Goal: Transaction & Acquisition: Book appointment/travel/reservation

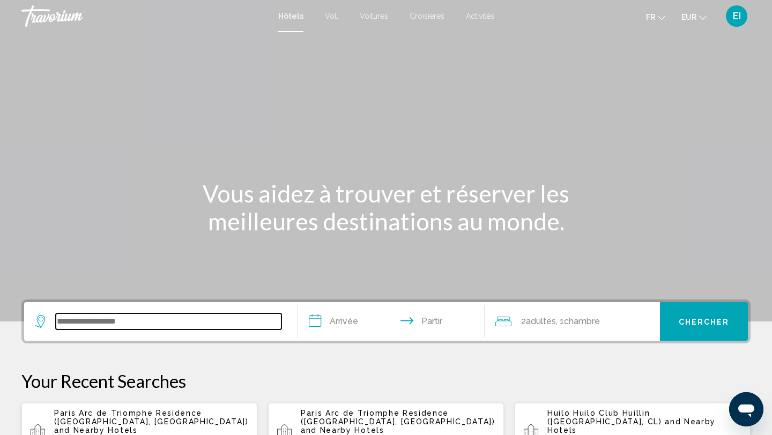
click at [115, 321] on input "Widget de recherche" at bounding box center [169, 322] width 226 height 16
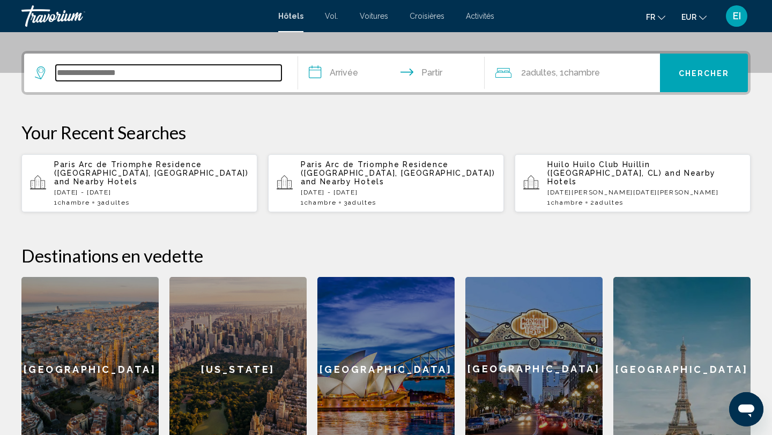
scroll to position [265, 0]
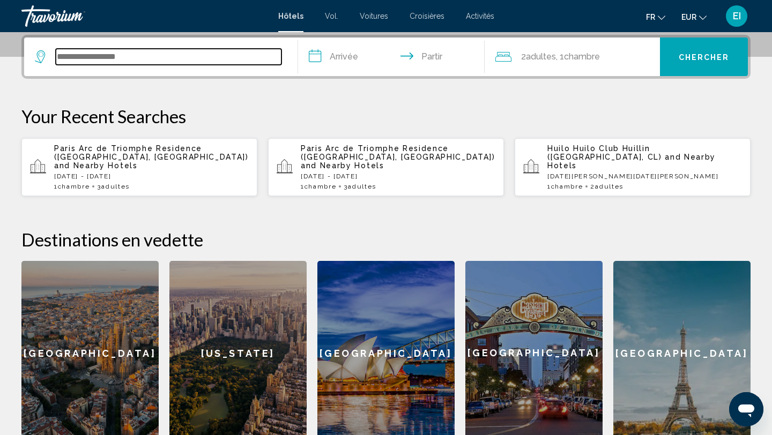
click at [210, 63] on input "Widget de recherche" at bounding box center [169, 57] width 226 height 16
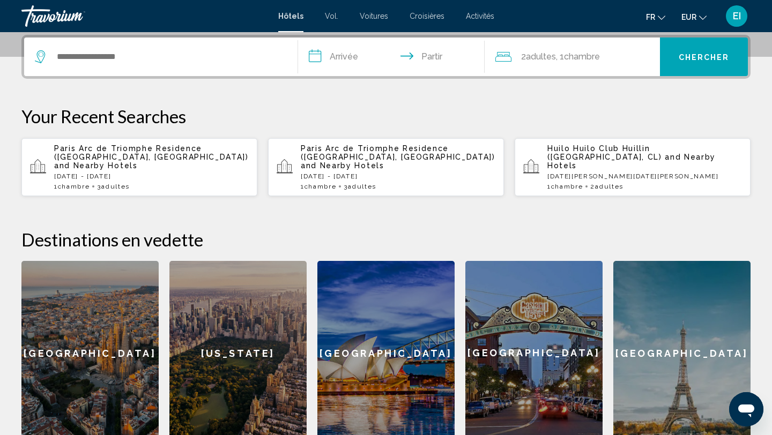
click at [374, 19] on font "Voitures" at bounding box center [374, 16] width 28 height 9
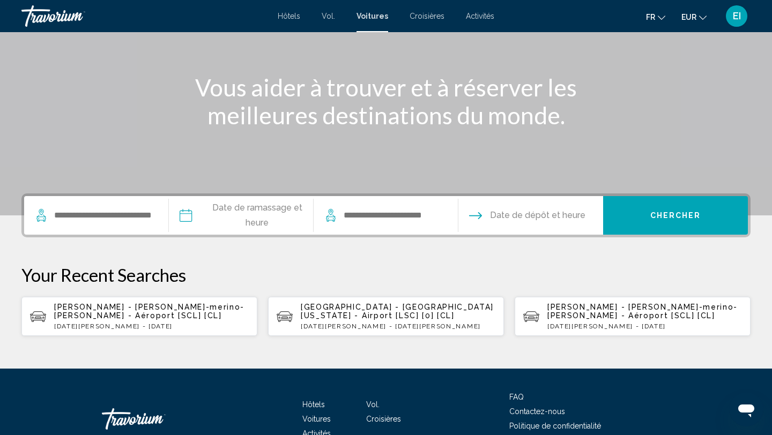
scroll to position [113, 0]
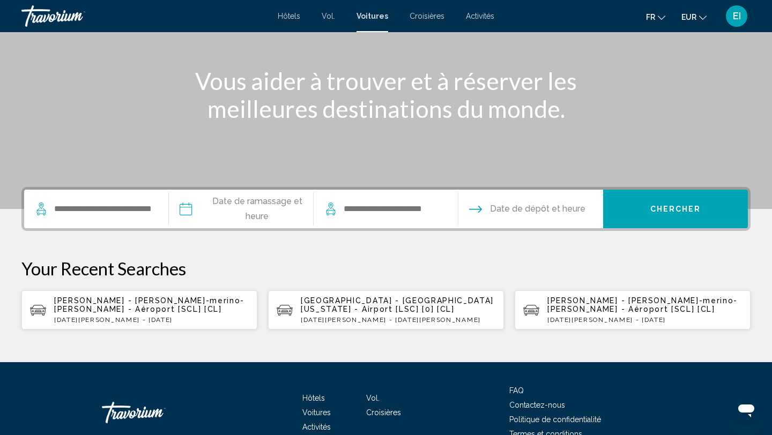
click at [198, 304] on span "[PERSON_NAME] - [PERSON_NAME]-merino-[PERSON_NAME] - Aéroport [SCL] [CL]" at bounding box center [149, 304] width 190 height 17
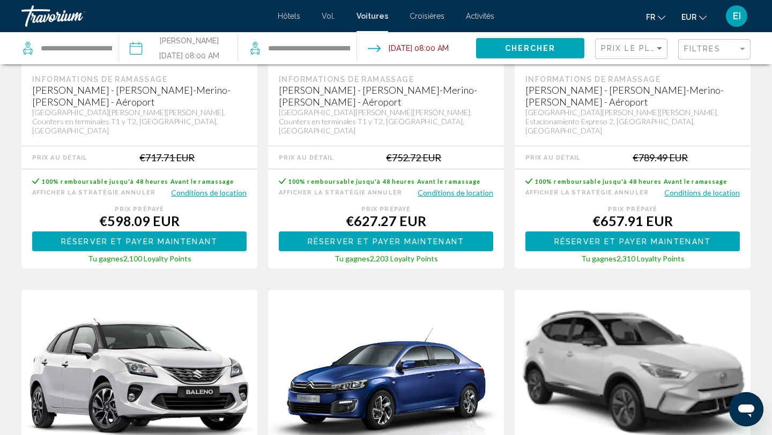
scroll to position [262, 0]
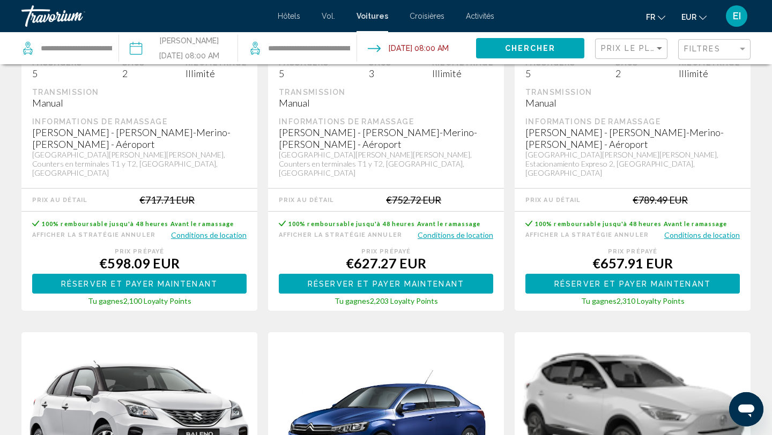
click at [405, 37] on input "Drop-off date: Feb 15, 2026 08:00 AM" at bounding box center [415, 49] width 123 height 35
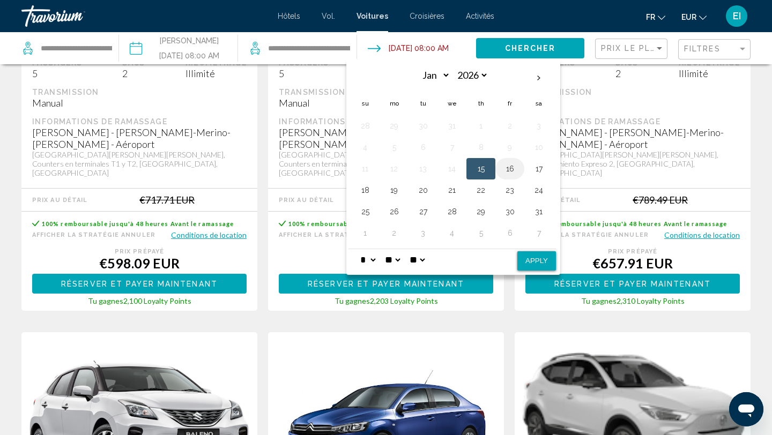
click at [508, 165] on button "16" at bounding box center [509, 168] width 17 height 15
click at [538, 259] on button "Apply" at bounding box center [536, 260] width 39 height 19
type input "**********"
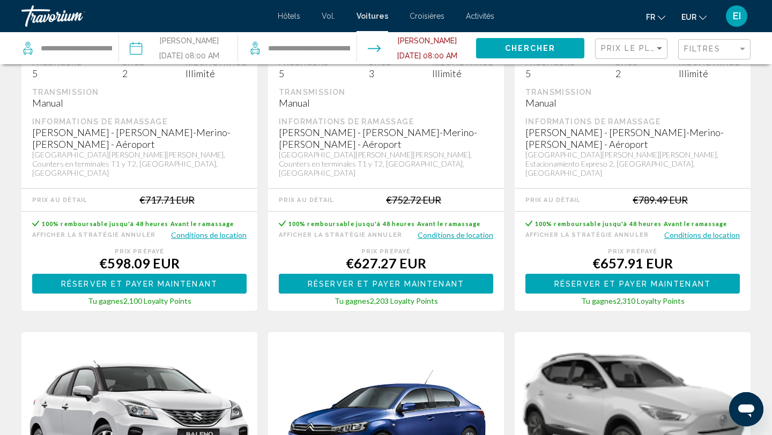
click at [539, 48] on span "Chercher" at bounding box center [530, 48] width 51 height 9
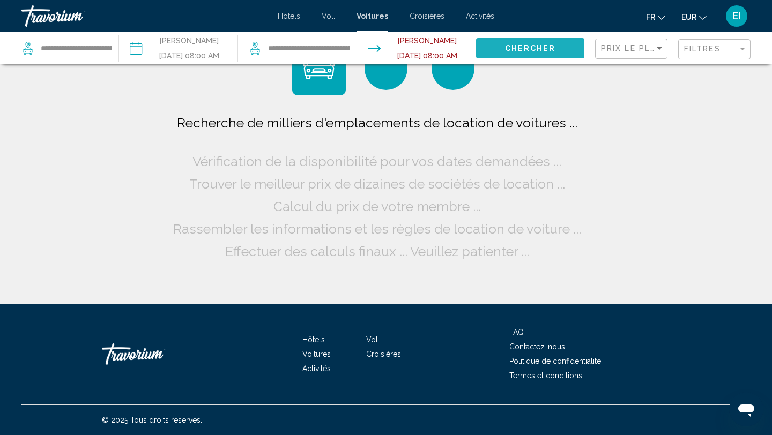
scroll to position [0, 0]
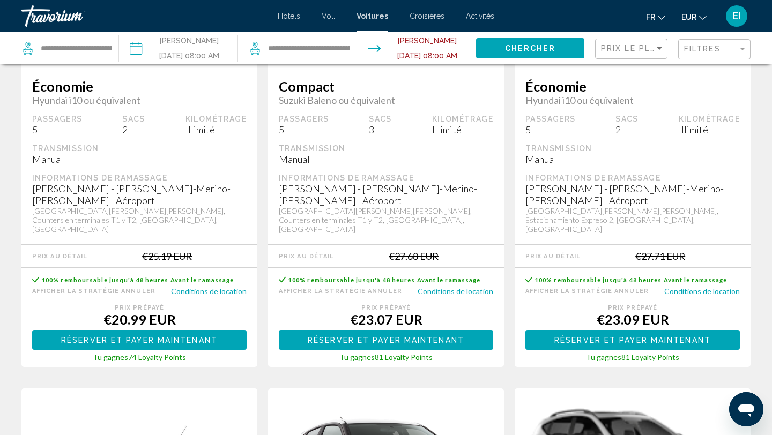
scroll to position [195, 0]
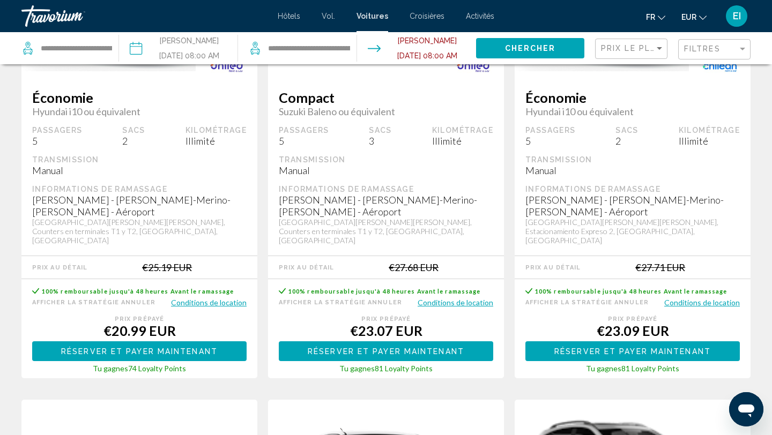
click at [434, 51] on input "**********" at bounding box center [415, 49] width 123 height 35
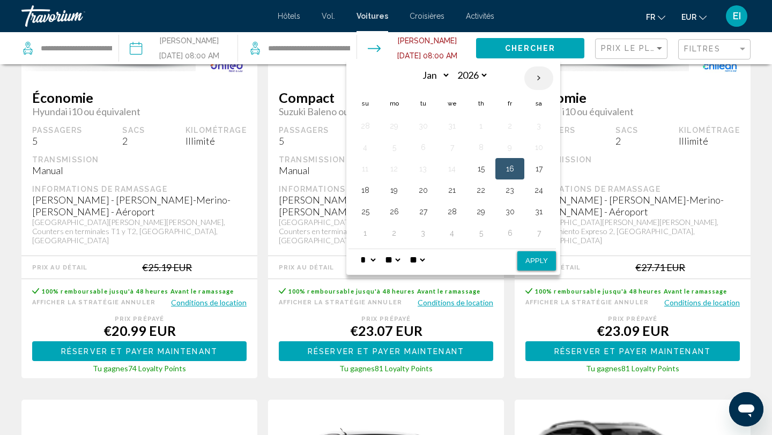
click at [535, 77] on th "Next month" at bounding box center [538, 78] width 29 height 24
select select "*"
click at [363, 191] on button "15" at bounding box center [364, 190] width 17 height 15
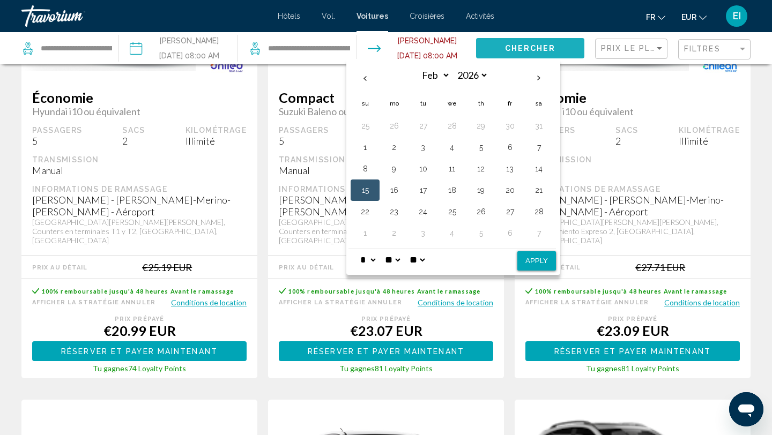
click at [563, 49] on button "Chercher" at bounding box center [530, 48] width 108 height 20
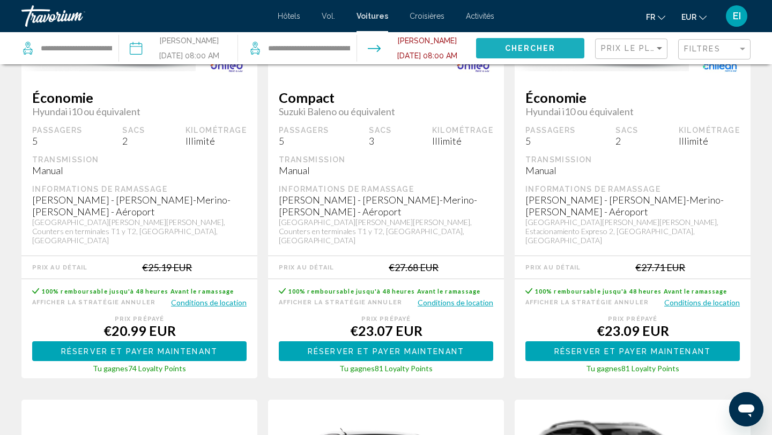
click at [559, 44] on button "Chercher" at bounding box center [530, 48] width 108 height 20
click at [399, 50] on input "**********" at bounding box center [415, 49] width 123 height 35
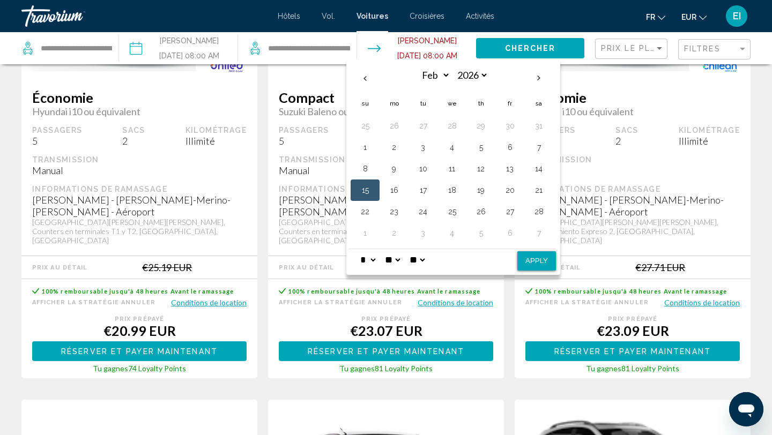
click at [371, 182] on td "15" at bounding box center [364, 190] width 29 height 21
click at [368, 187] on button "15" at bounding box center [364, 190] width 17 height 15
click at [528, 262] on button "Apply" at bounding box center [536, 260] width 39 height 19
type input "**********"
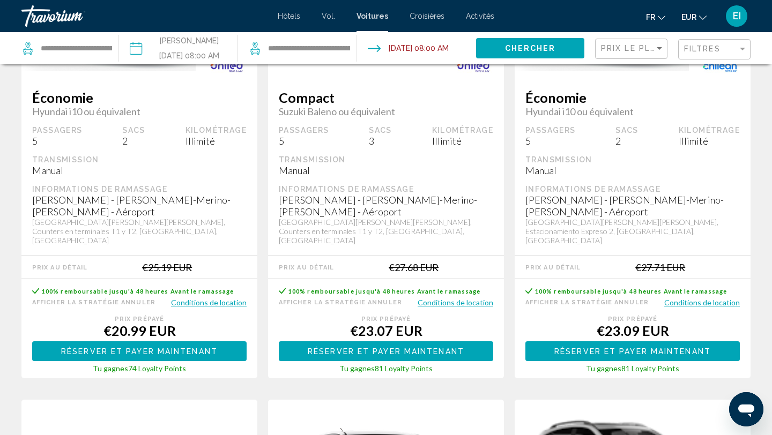
click at [547, 48] on span "Chercher" at bounding box center [530, 48] width 51 height 9
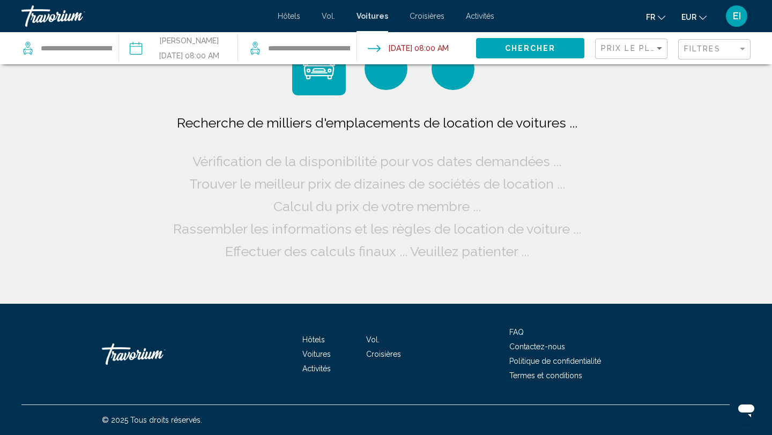
scroll to position [0, 0]
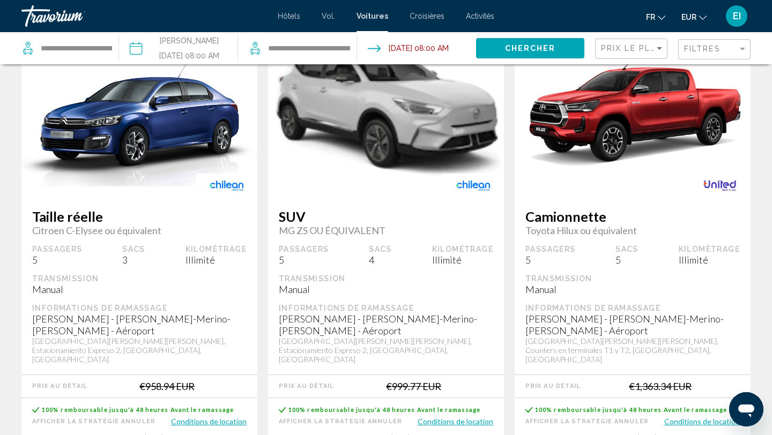
scroll to position [1063, 0]
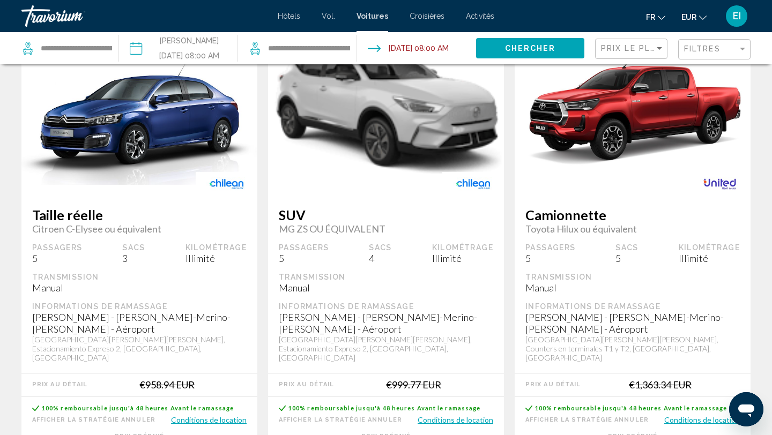
click at [459, 415] on button "Conditions de location" at bounding box center [455, 420] width 76 height 10
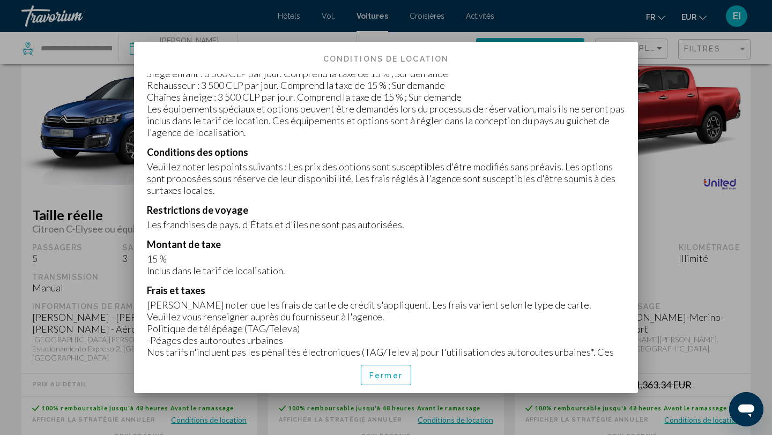
scroll to position [1051, 0]
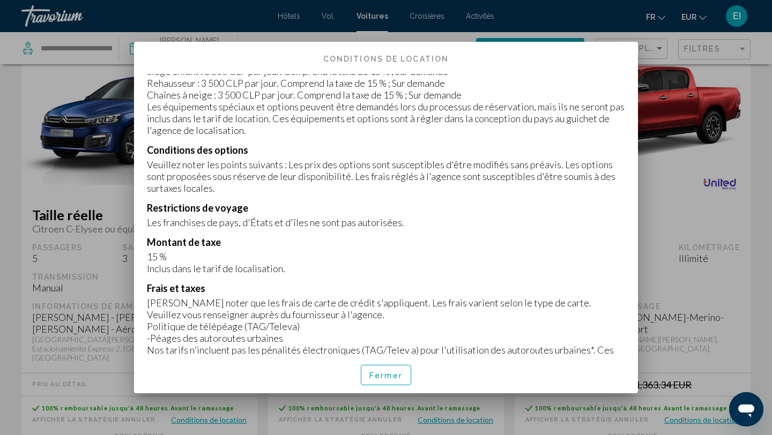
click at [665, 286] on div at bounding box center [386, 217] width 772 height 435
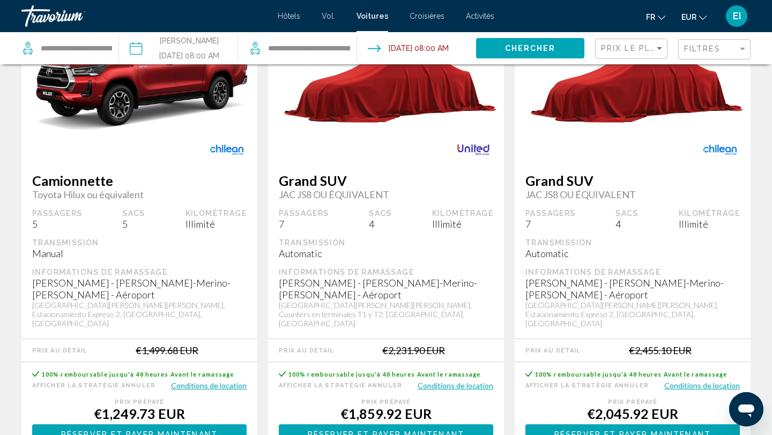
scroll to position [1591, 0]
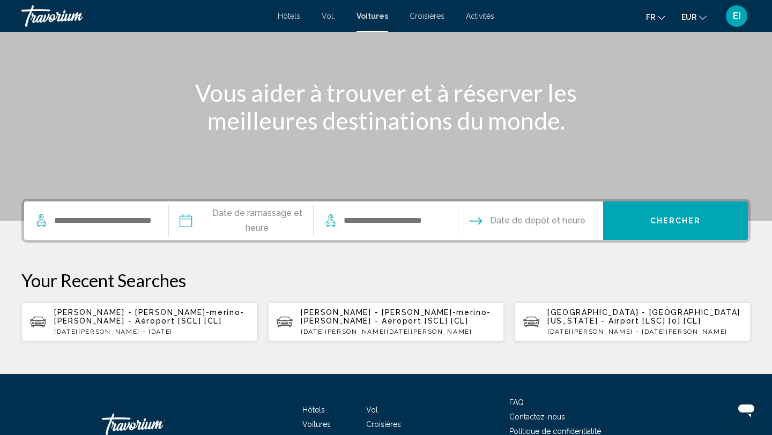
scroll to position [171, 0]
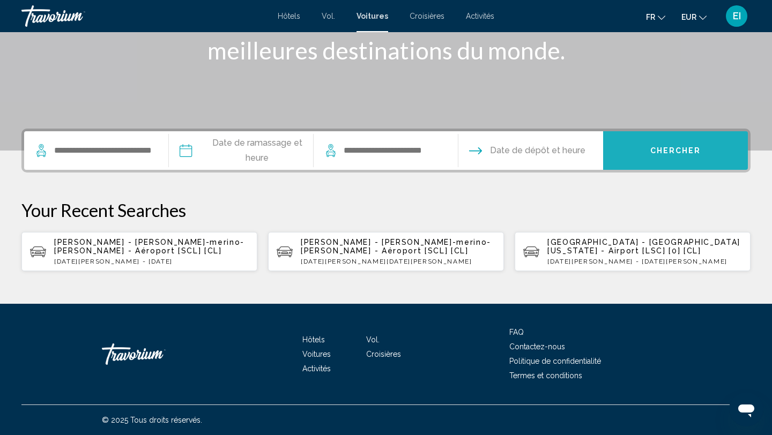
click at [690, 154] on span "Chercher" at bounding box center [675, 151] width 51 height 9
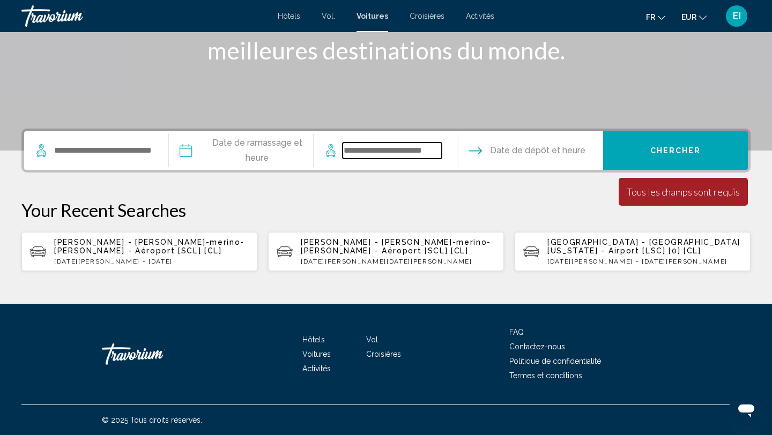
click at [418, 158] on input "Search widget" at bounding box center [391, 151] width 99 height 16
click at [273, 152] on input "Pickup date" at bounding box center [240, 152] width 149 height 42
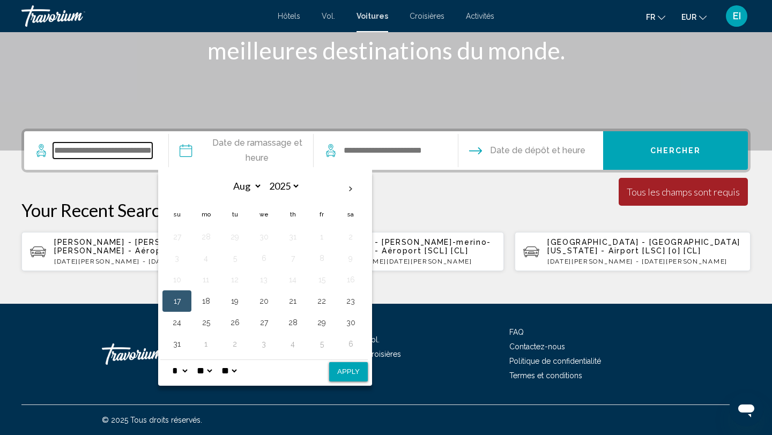
click at [70, 158] on input "Search widget" at bounding box center [102, 151] width 99 height 16
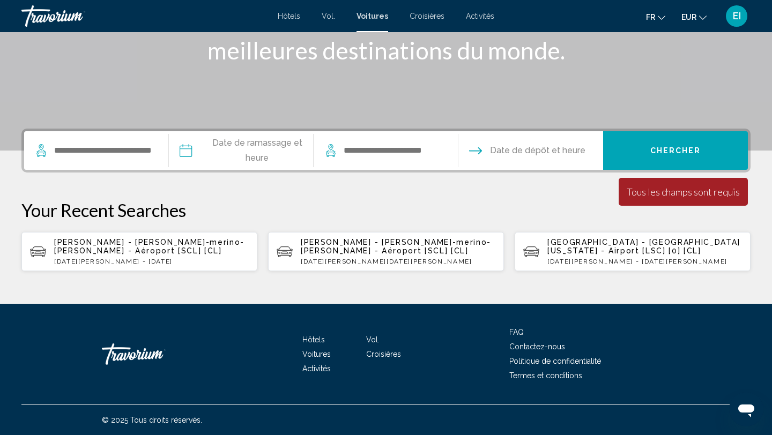
click at [72, 256] on div "[PERSON_NAME] - [PERSON_NAME]-merino-[PERSON_NAME] - Aéroport [SCL] [CL] [DATE]…" at bounding box center [151, 251] width 195 height 27
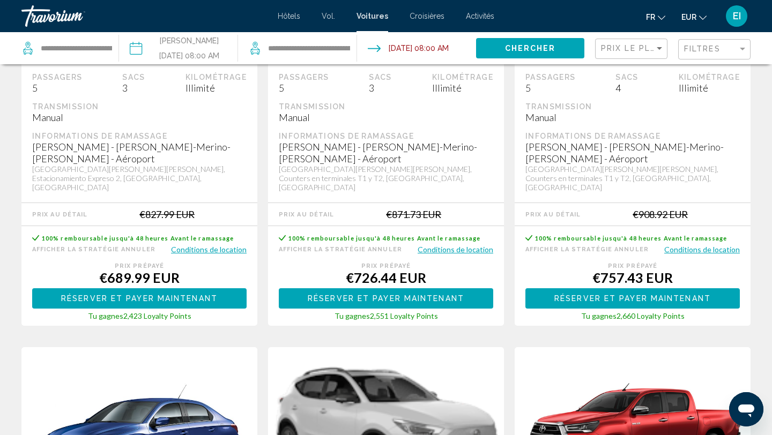
scroll to position [746, 0]
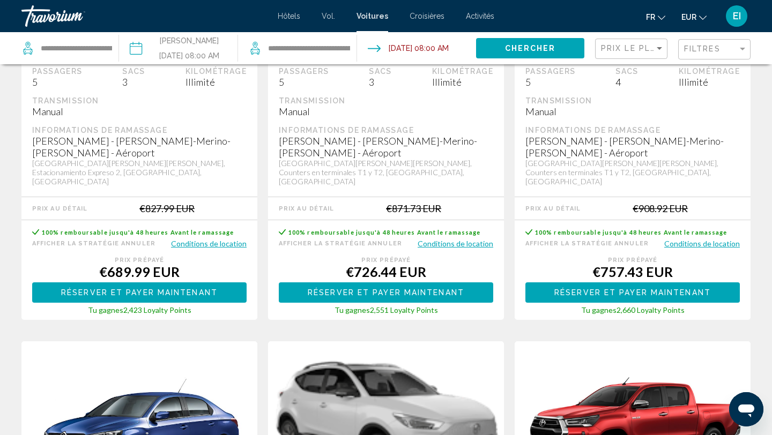
drag, startPoint x: 340, startPoint y: 280, endPoint x: 339, endPoint y: 307, distance: 26.8
click at [339, 307] on div "sauvegarder NaN% Économie Hyundai i10 ou équivalent Passagers 5 Sacs 2 Kilométr…" at bounding box center [386, 341] width 740 height 1971
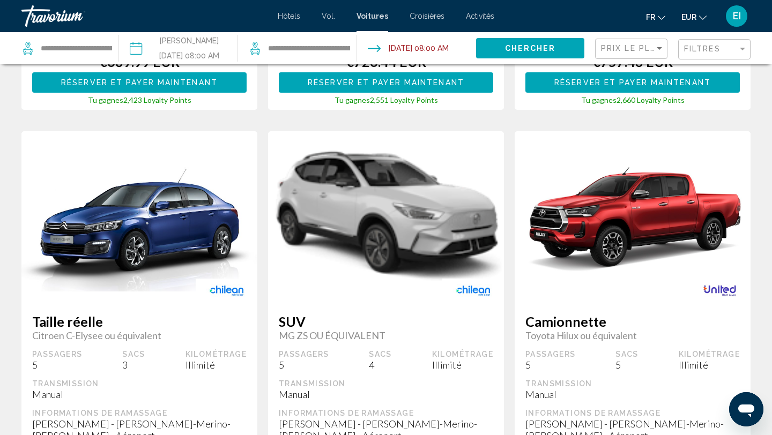
scroll to position [954, 0]
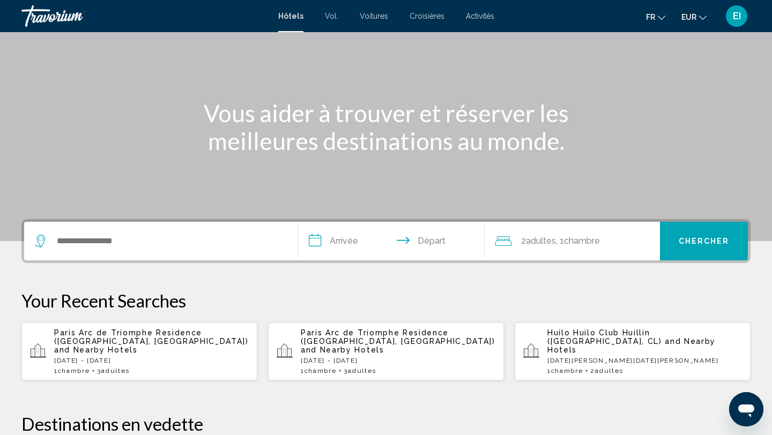
scroll to position [81, 0]
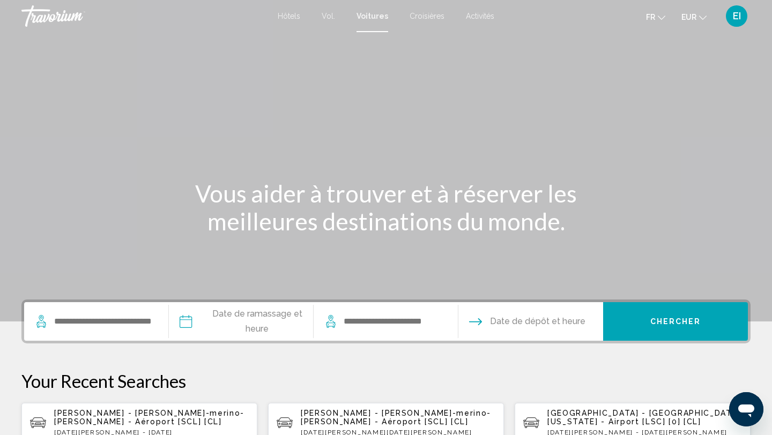
scroll to position [1, 0]
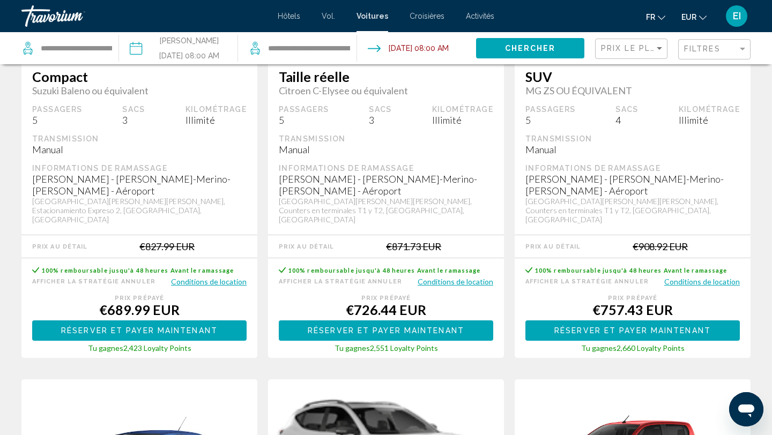
scroll to position [726, 0]
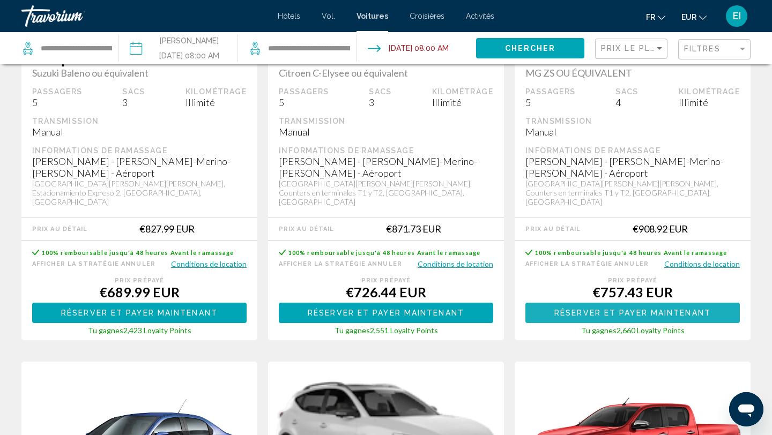
click at [639, 309] on span "Réserver et payer maintenant" at bounding box center [632, 313] width 156 height 9
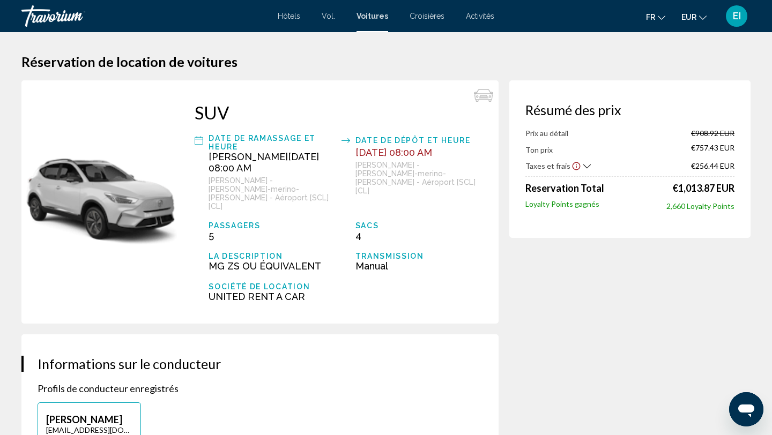
click at [587, 168] on div "Taxes et frais €256.44 EUR" at bounding box center [629, 165] width 209 height 11
click at [583, 166] on icon "Show Taxes and Fees breakdown" at bounding box center [587, 166] width 8 height 9
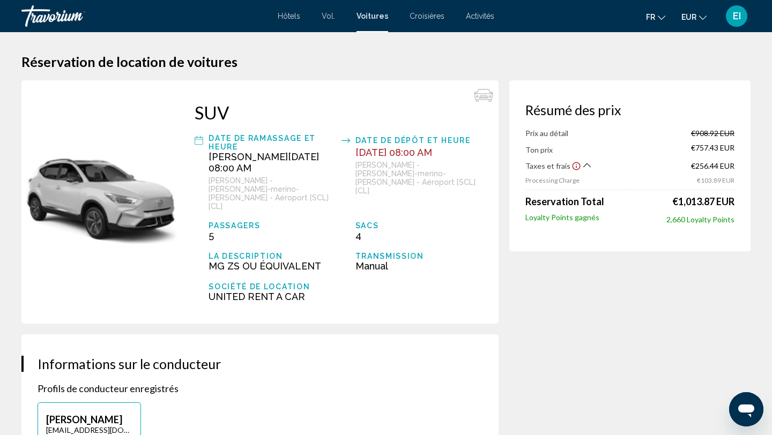
click at [687, 219] on span "2,660 Loyalty Points" at bounding box center [700, 219] width 68 height 9
